Goal: Check status: Check status

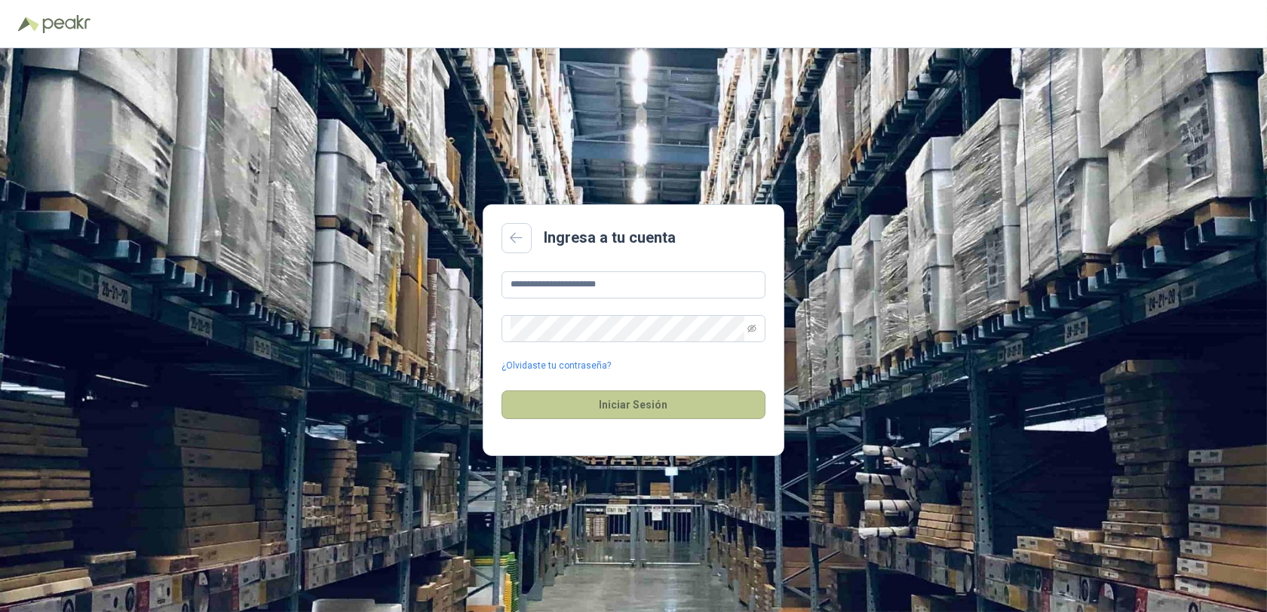
click at [618, 403] on button "Iniciar Sesión" at bounding box center [634, 405] width 264 height 29
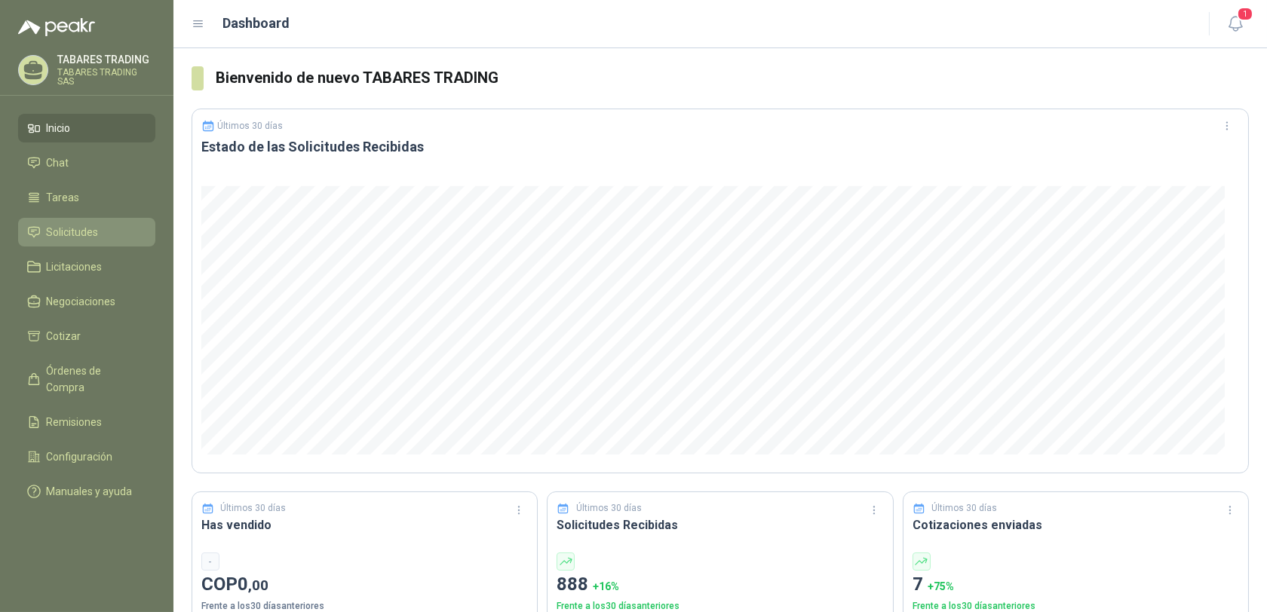
click at [66, 231] on span "Solicitudes" at bounding box center [73, 232] width 52 height 17
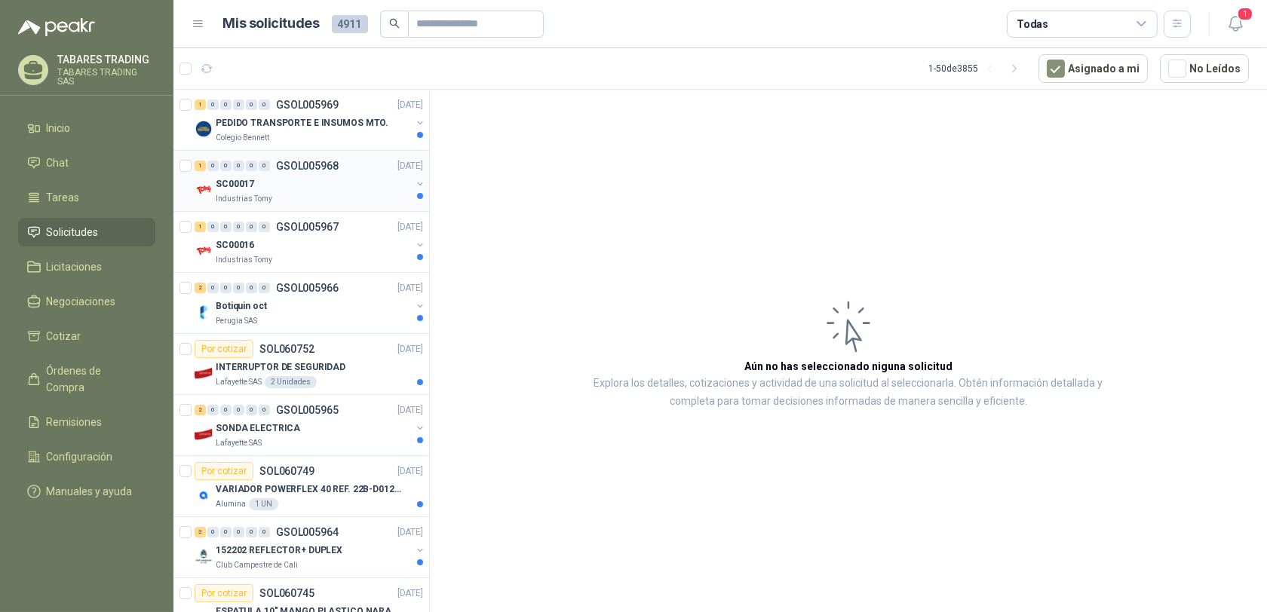
click at [300, 162] on p "GSOL005968" at bounding box center [307, 166] width 63 height 11
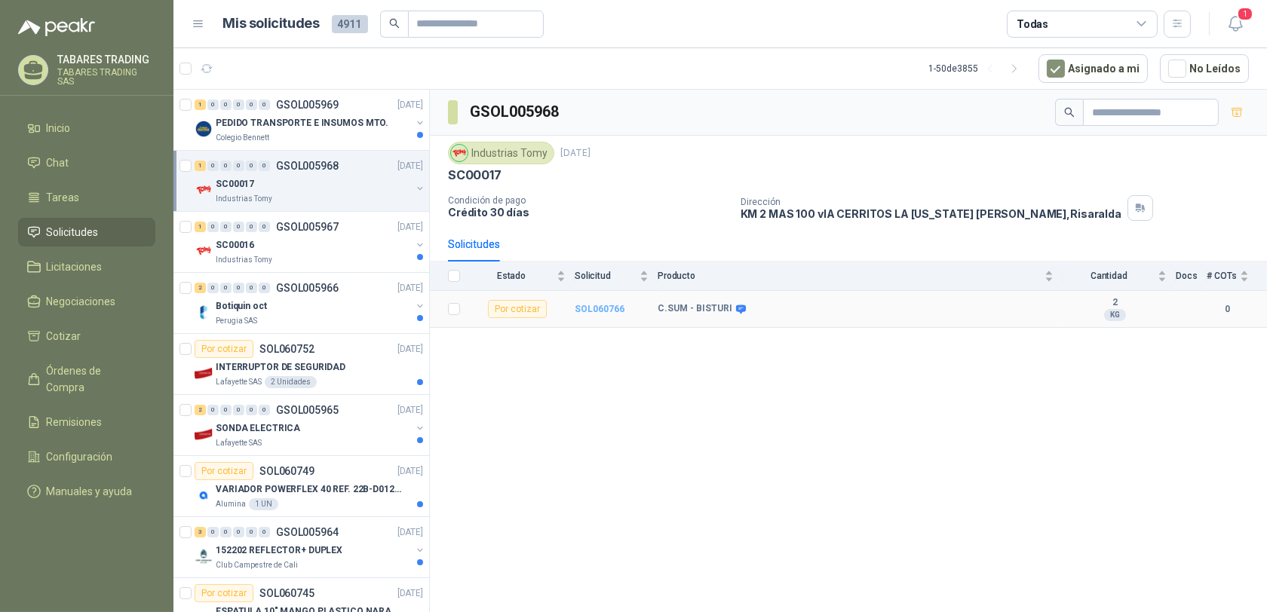
click at [594, 311] on b "SOL060766" at bounding box center [600, 309] width 50 height 11
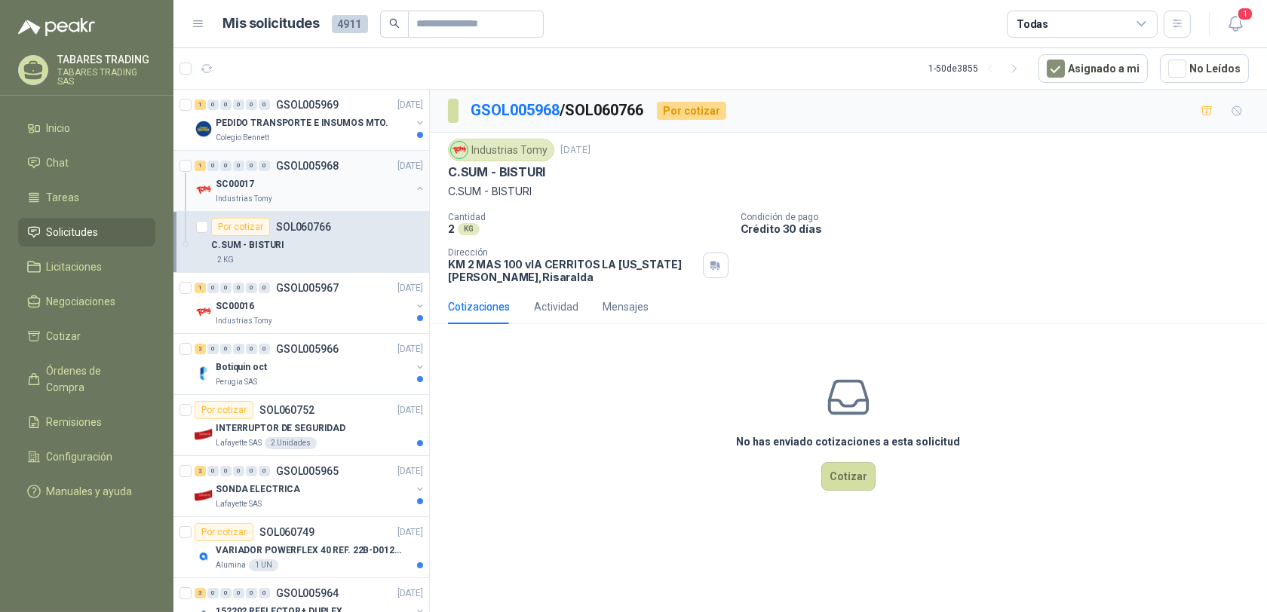
click at [300, 167] on p "GSOL005968" at bounding box center [307, 166] width 63 height 11
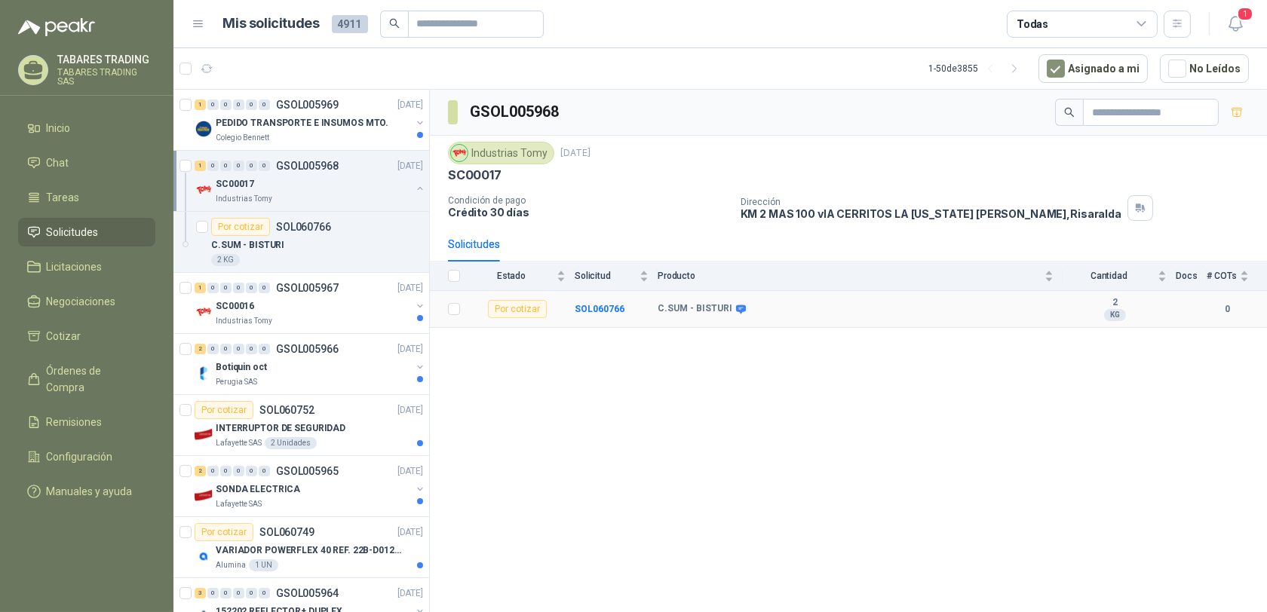
click at [592, 314] on td "SOL060766" at bounding box center [616, 309] width 83 height 37
click at [592, 306] on b "SOL060766" at bounding box center [600, 309] width 50 height 11
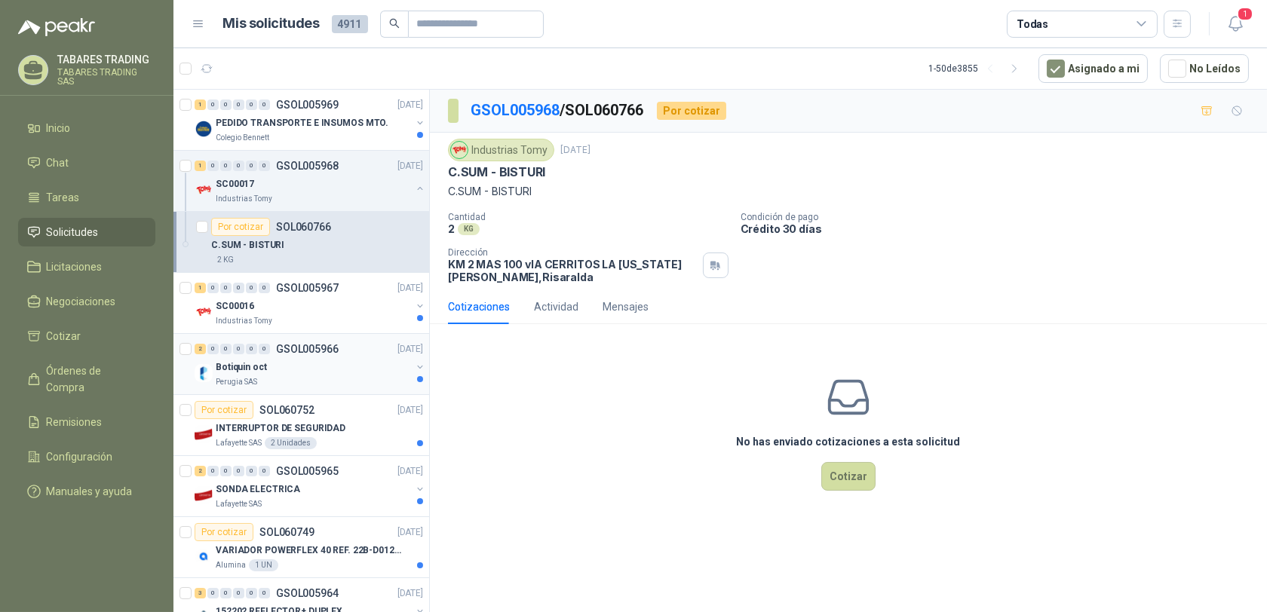
click at [291, 346] on p "GSOL005966" at bounding box center [307, 349] width 63 height 11
